Goal: Task Accomplishment & Management: Use online tool/utility

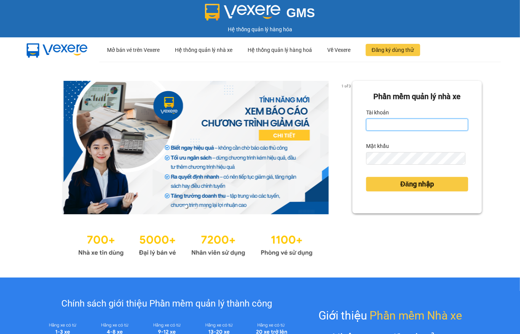
click at [427, 124] on input "Tài khoản" at bounding box center [417, 124] width 102 height 12
type input "phuongtram.lienhung"
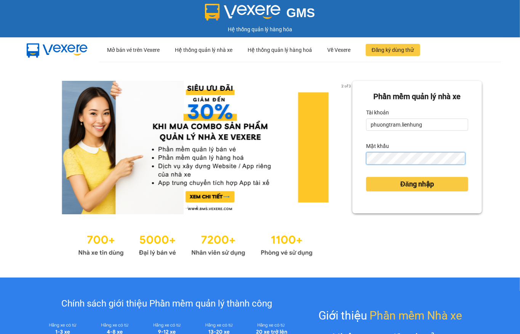
click at [366, 177] on button "Đăng nhập" at bounding box center [417, 184] width 102 height 14
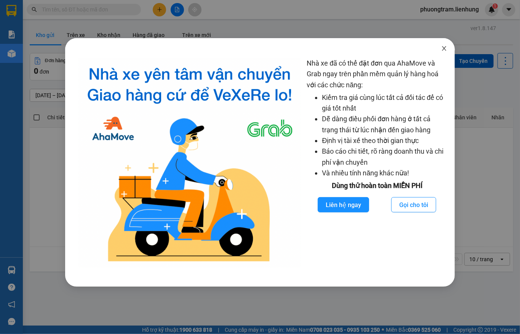
click at [446, 46] on icon "close" at bounding box center [444, 48] width 6 height 6
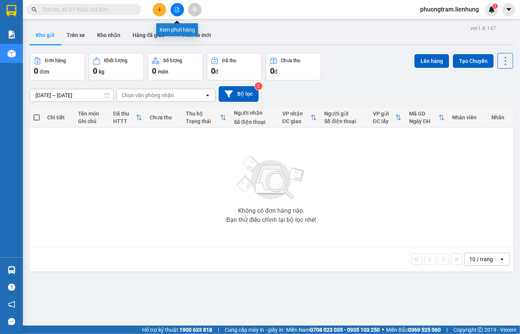
click at [173, 9] on button at bounding box center [177, 9] width 13 height 13
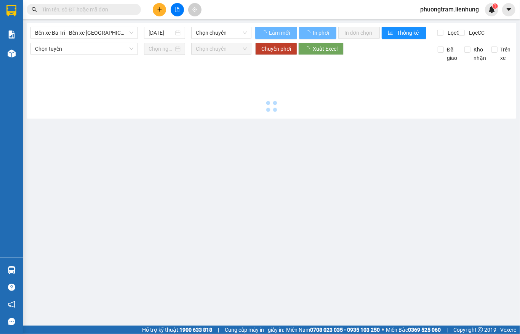
type input "14/10/2025"
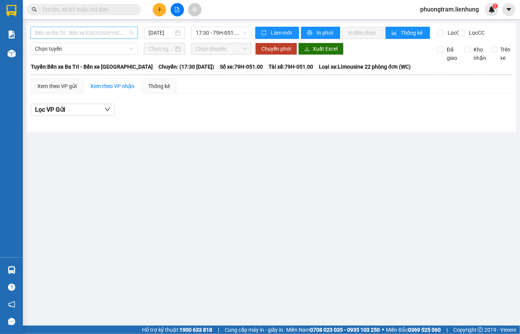
click at [89, 33] on span "Bến xe Ba Tri - Bến xe Vạn Ninh" at bounding box center [84, 32] width 98 height 11
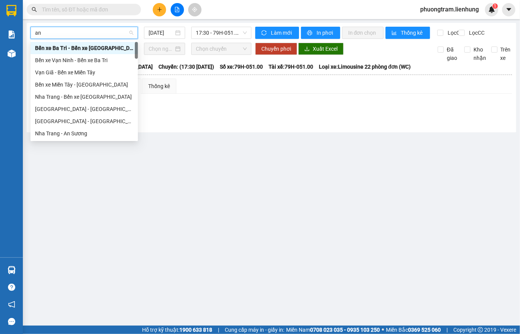
type input "an s"
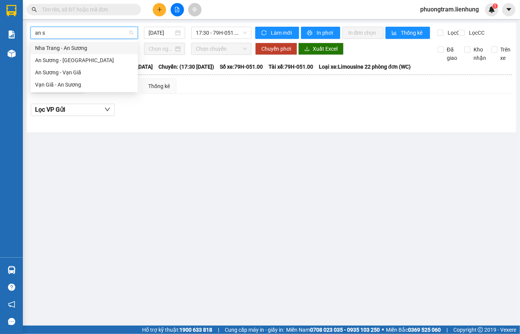
click at [77, 51] on div "Nha Trang - An Sương" at bounding box center [84, 48] width 98 height 8
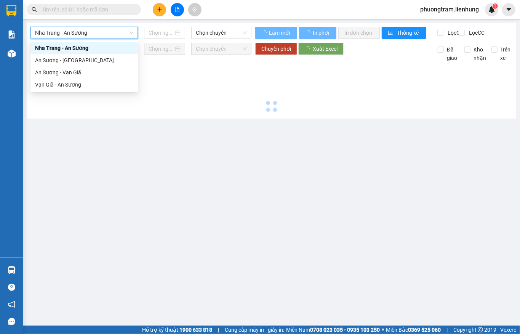
type input "14/10/2025"
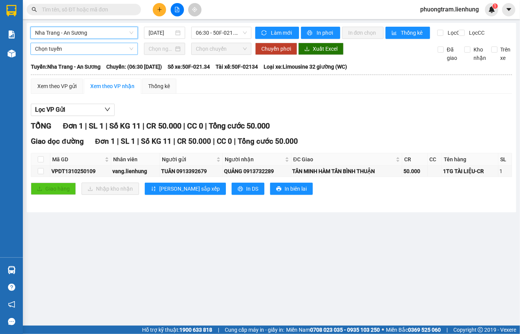
click at [83, 54] on span "Chọn tuyến" at bounding box center [84, 48] width 98 height 11
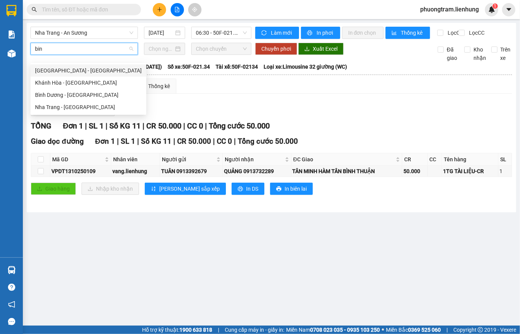
type input "binh"
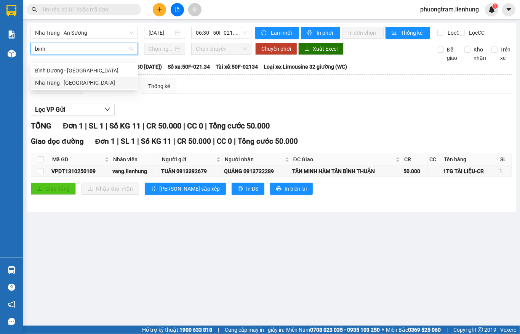
click at [79, 81] on div "Nha Trang - Bình Dương" at bounding box center [84, 82] width 98 height 8
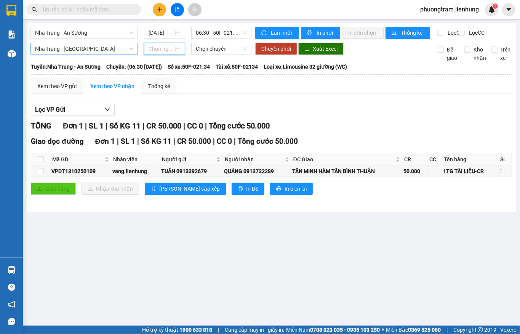
click at [159, 53] on input at bounding box center [161, 49] width 25 height 8
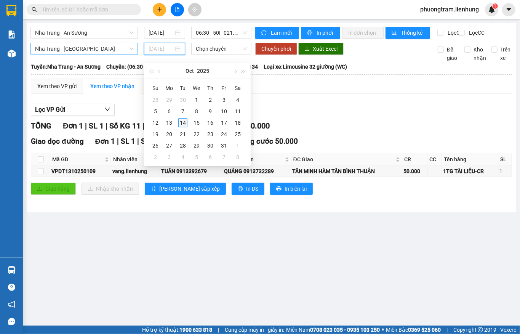
type input "14/10/2025"
click at [178, 120] on td "14" at bounding box center [183, 122] width 14 height 11
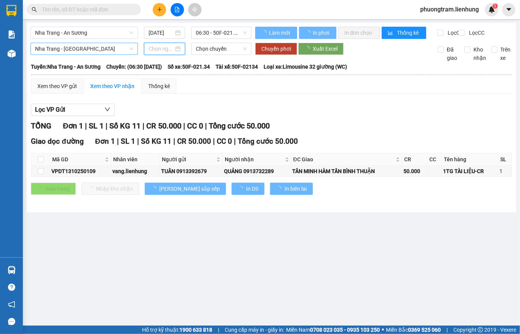
type input "14/10/2025"
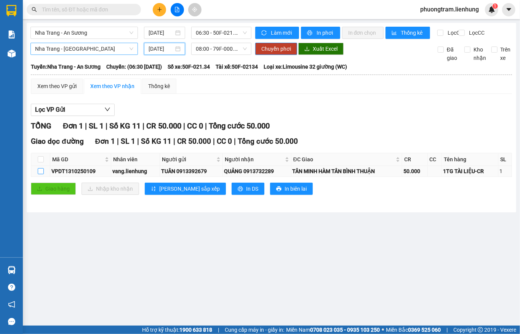
click at [42, 174] on input "checkbox" at bounding box center [41, 171] width 6 height 6
checkbox input "true"
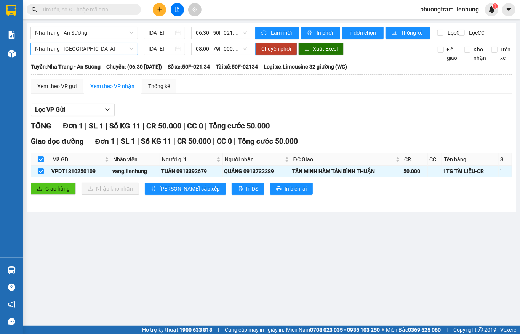
click at [281, 52] on span "Chuyển phơi" at bounding box center [276, 49] width 30 height 8
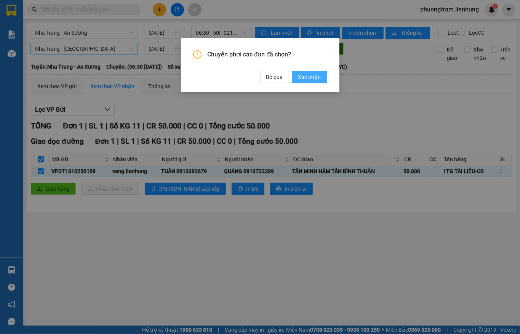
click at [317, 76] on span "Xác nhận" at bounding box center [309, 77] width 23 height 8
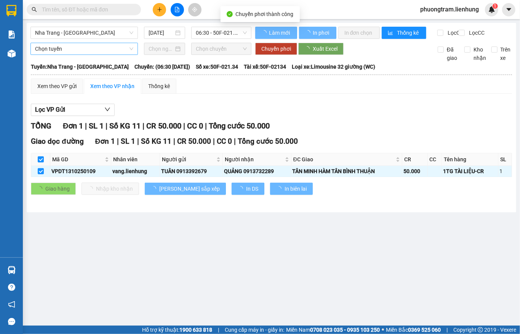
checkbox input "false"
